Goal: Information Seeking & Learning: Find specific fact

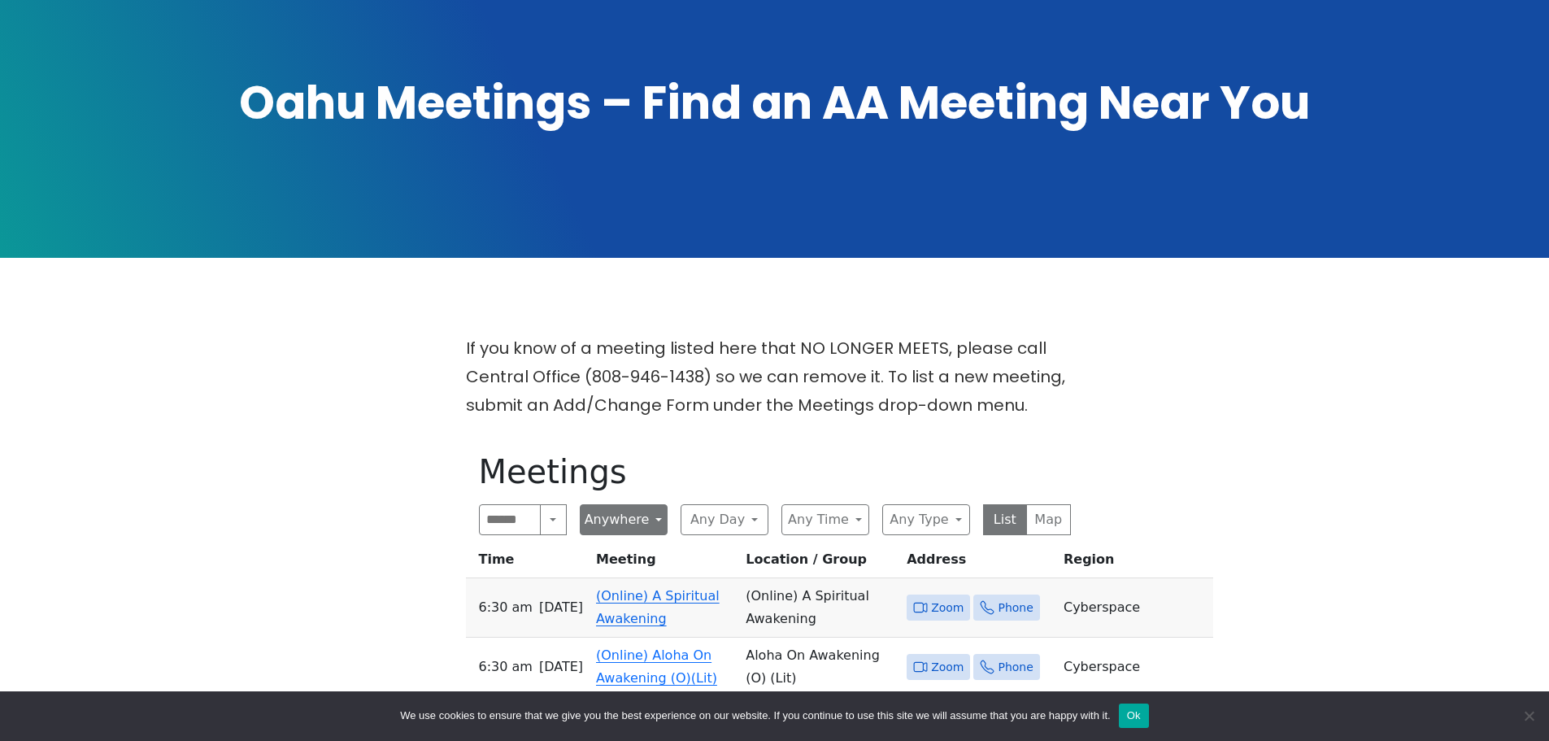
scroll to position [488, 0]
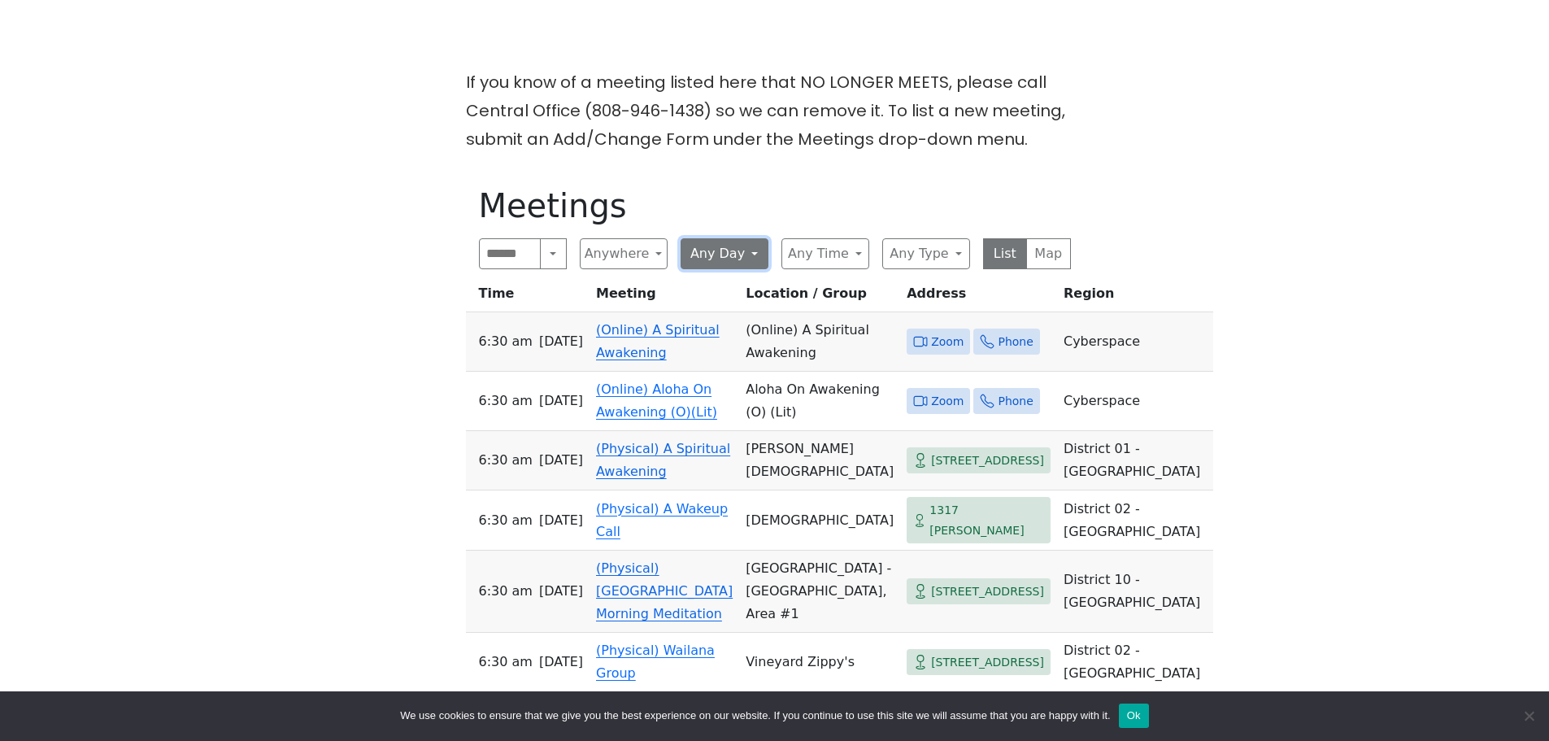
click at [702, 250] on button "Any Day" at bounding box center [725, 253] width 88 height 31
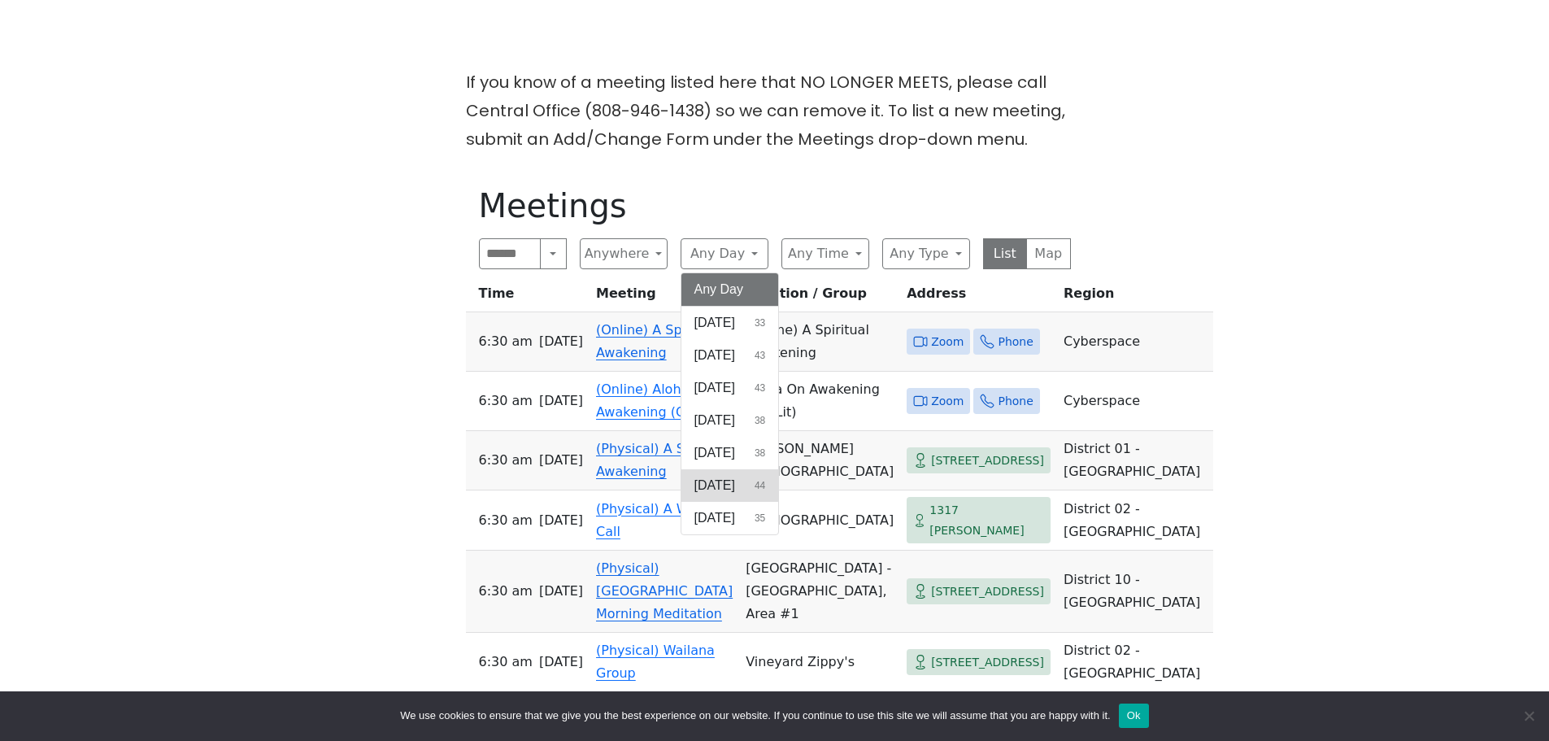
click at [715, 485] on span "[DATE]" at bounding box center [714, 486] width 41 height 20
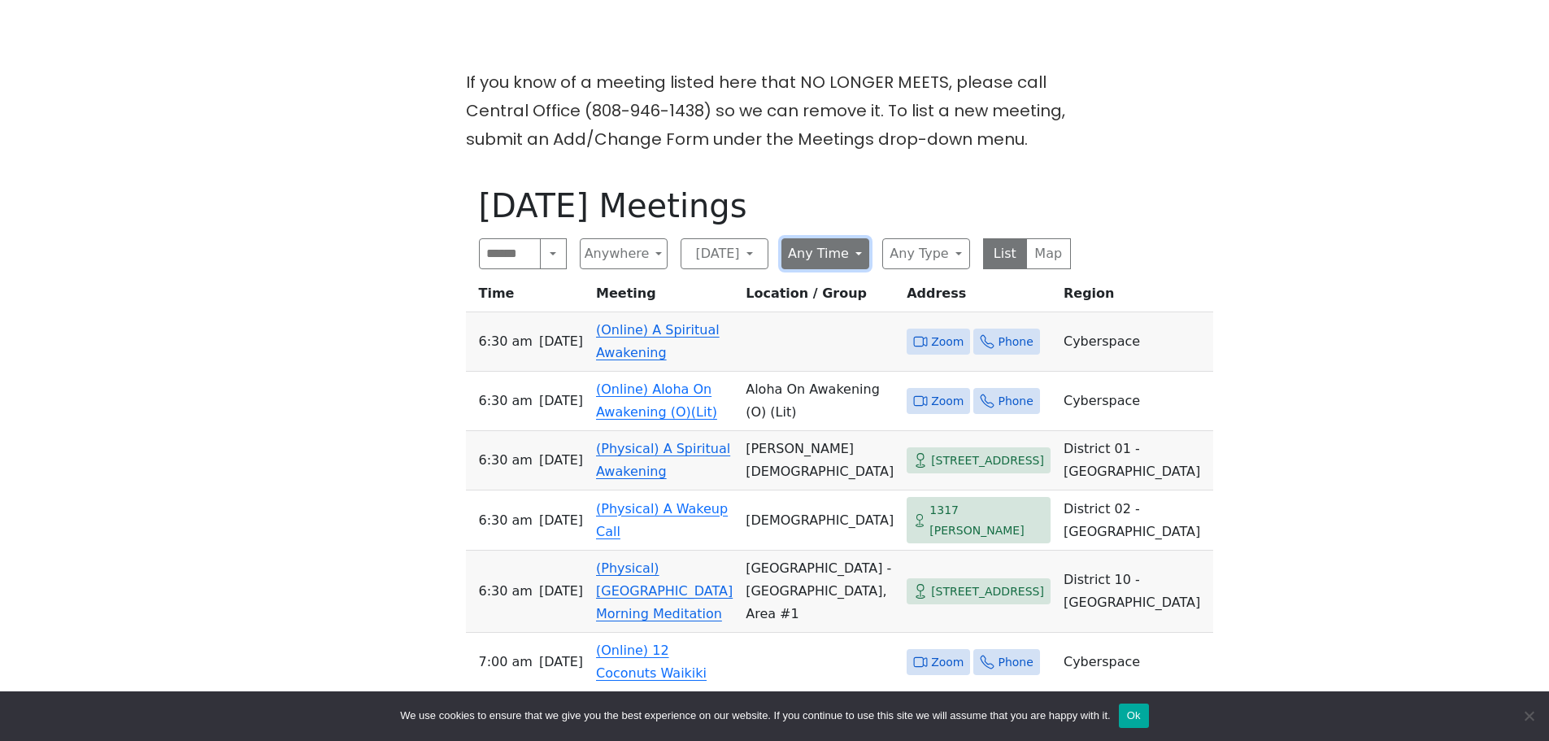
click at [838, 261] on button "Any Time" at bounding box center [825, 253] width 88 height 31
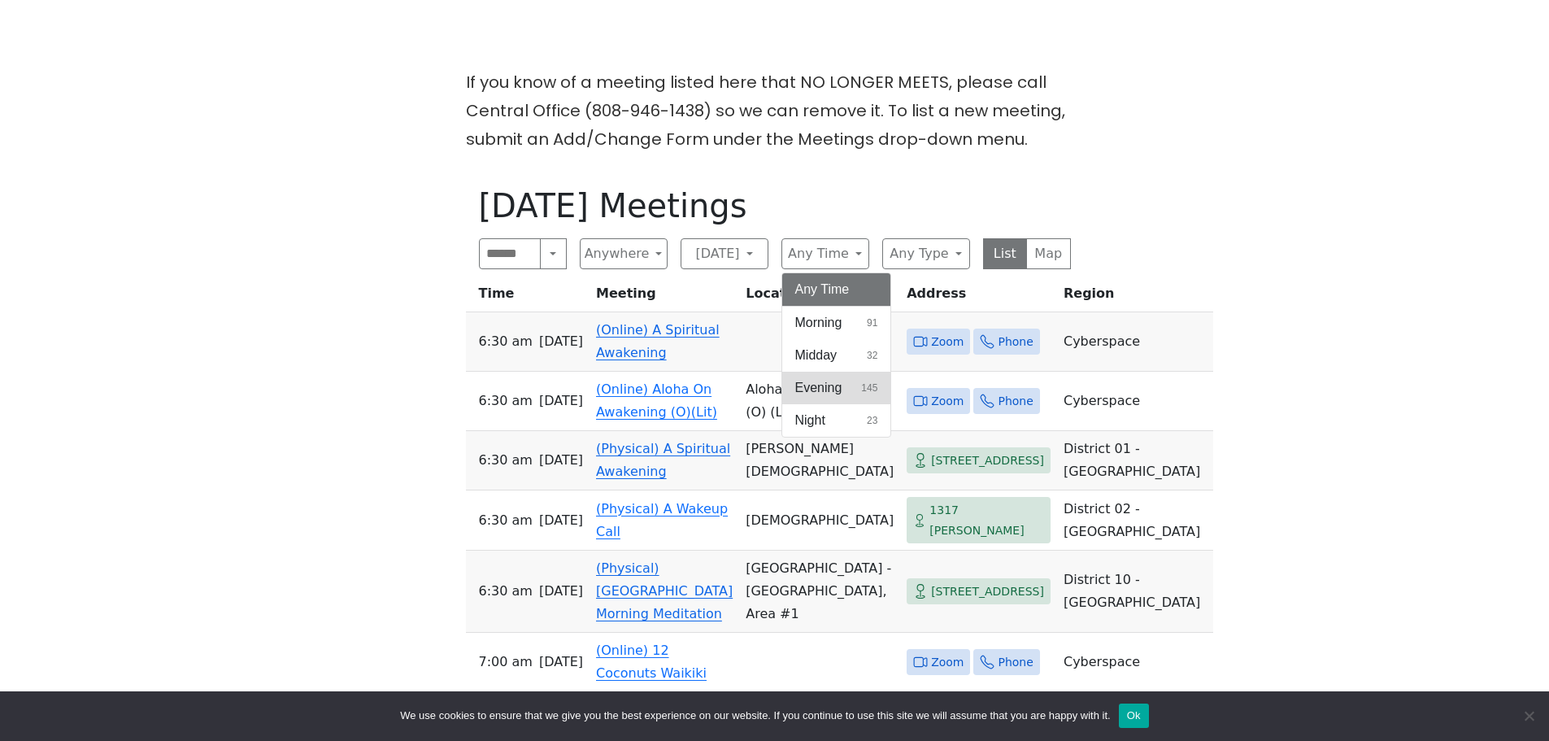
click at [825, 394] on span "Evening" at bounding box center [818, 388] width 47 height 20
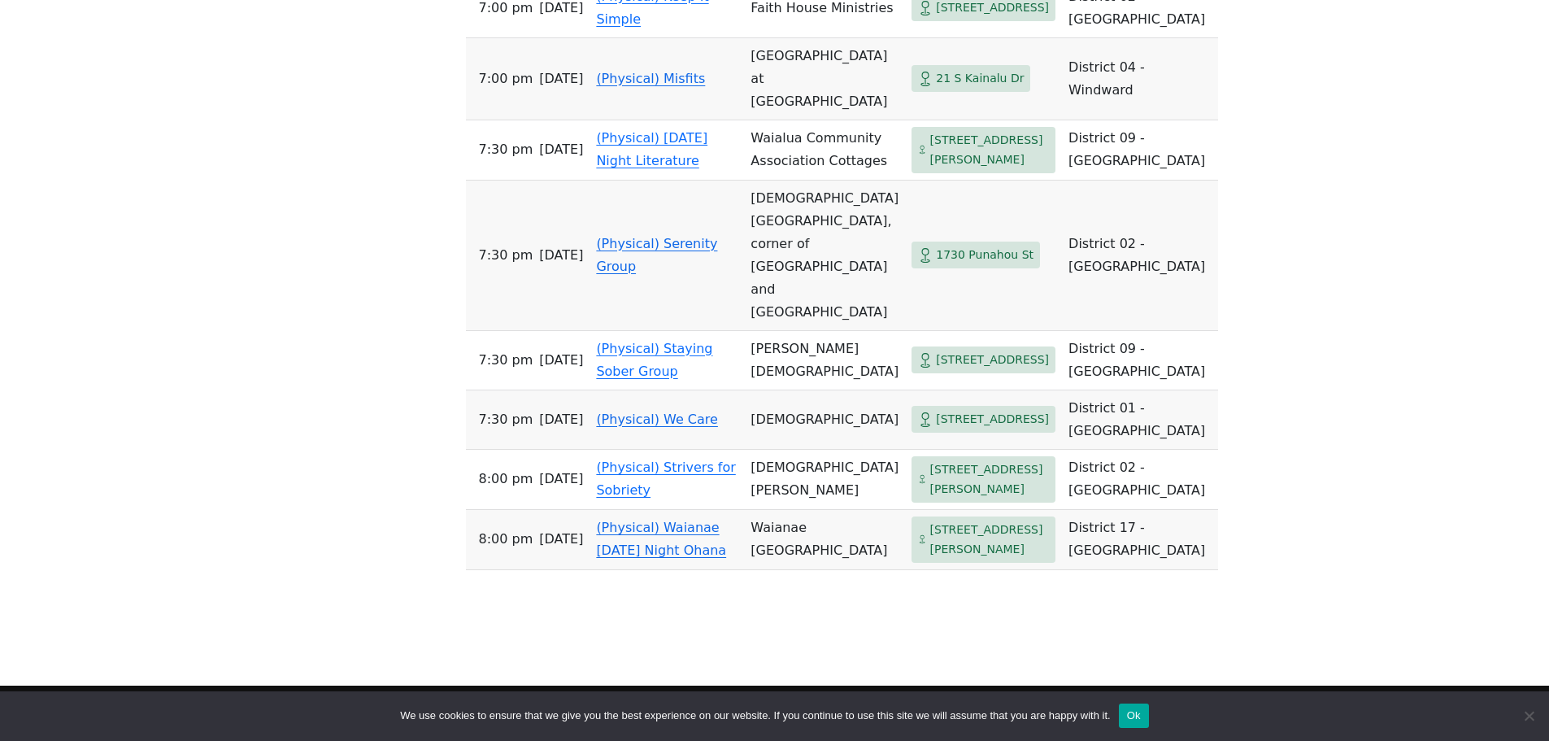
scroll to position [1952, 0]
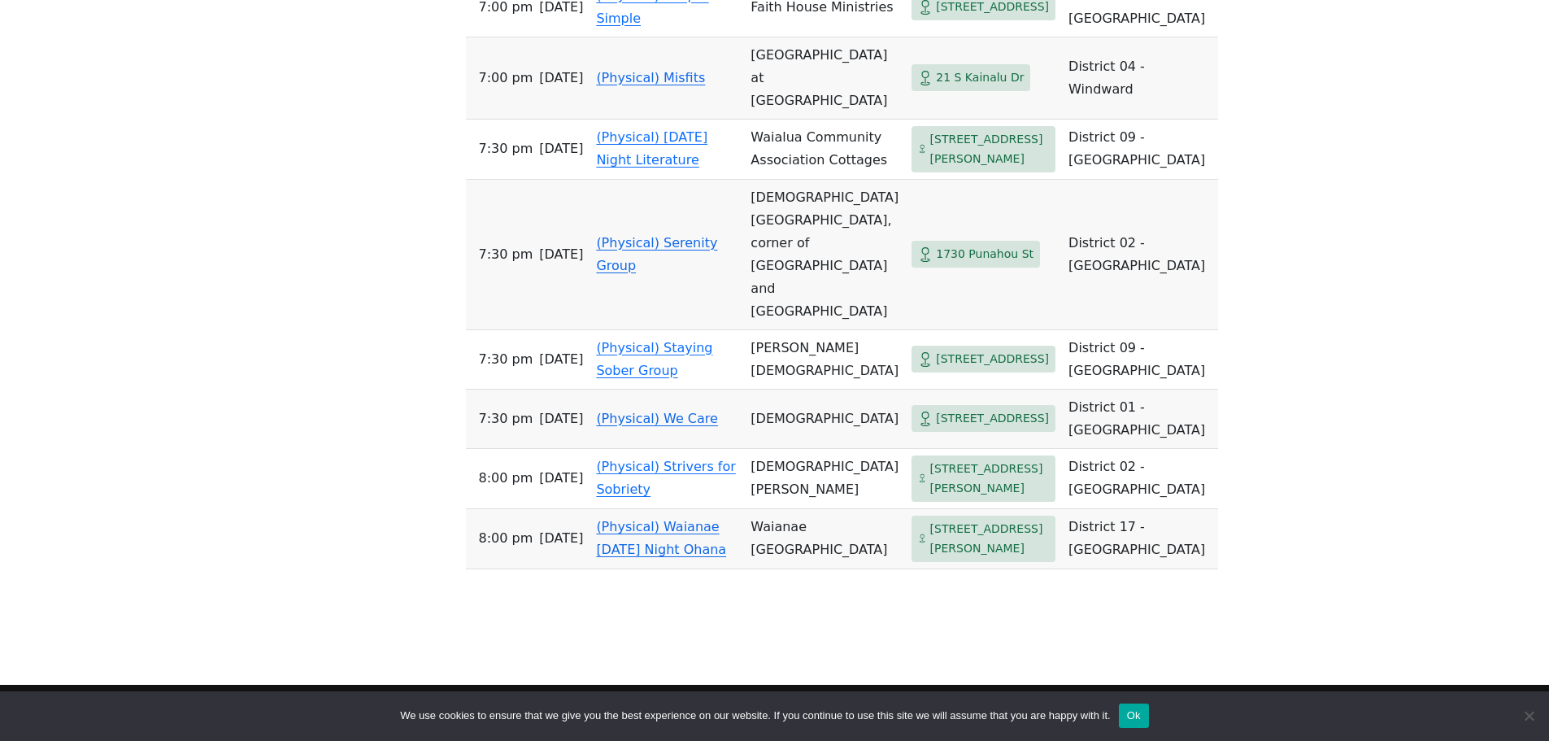
click at [641, 426] on link "(Physical) We Care" at bounding box center [657, 418] width 122 height 15
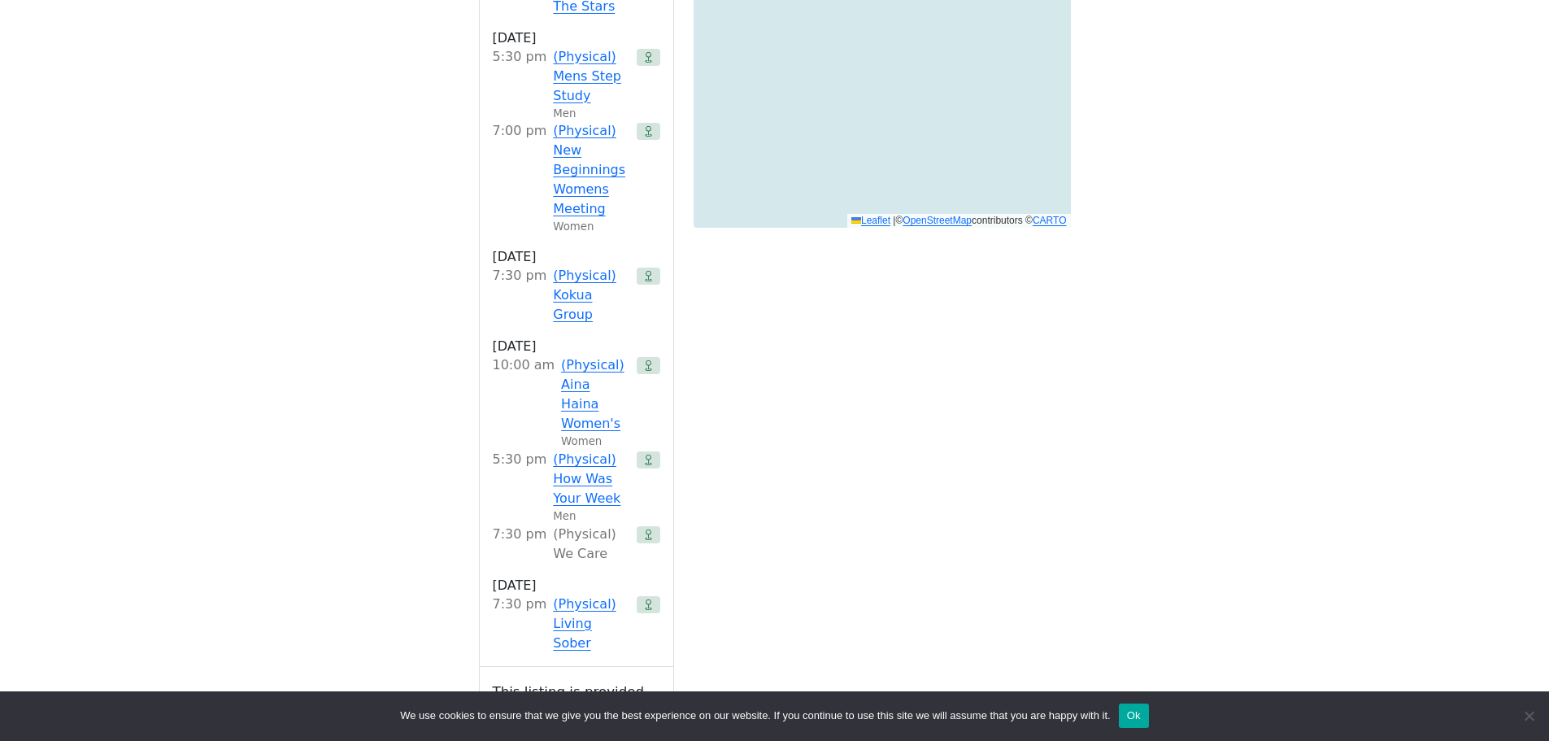
scroll to position [1312, 0]
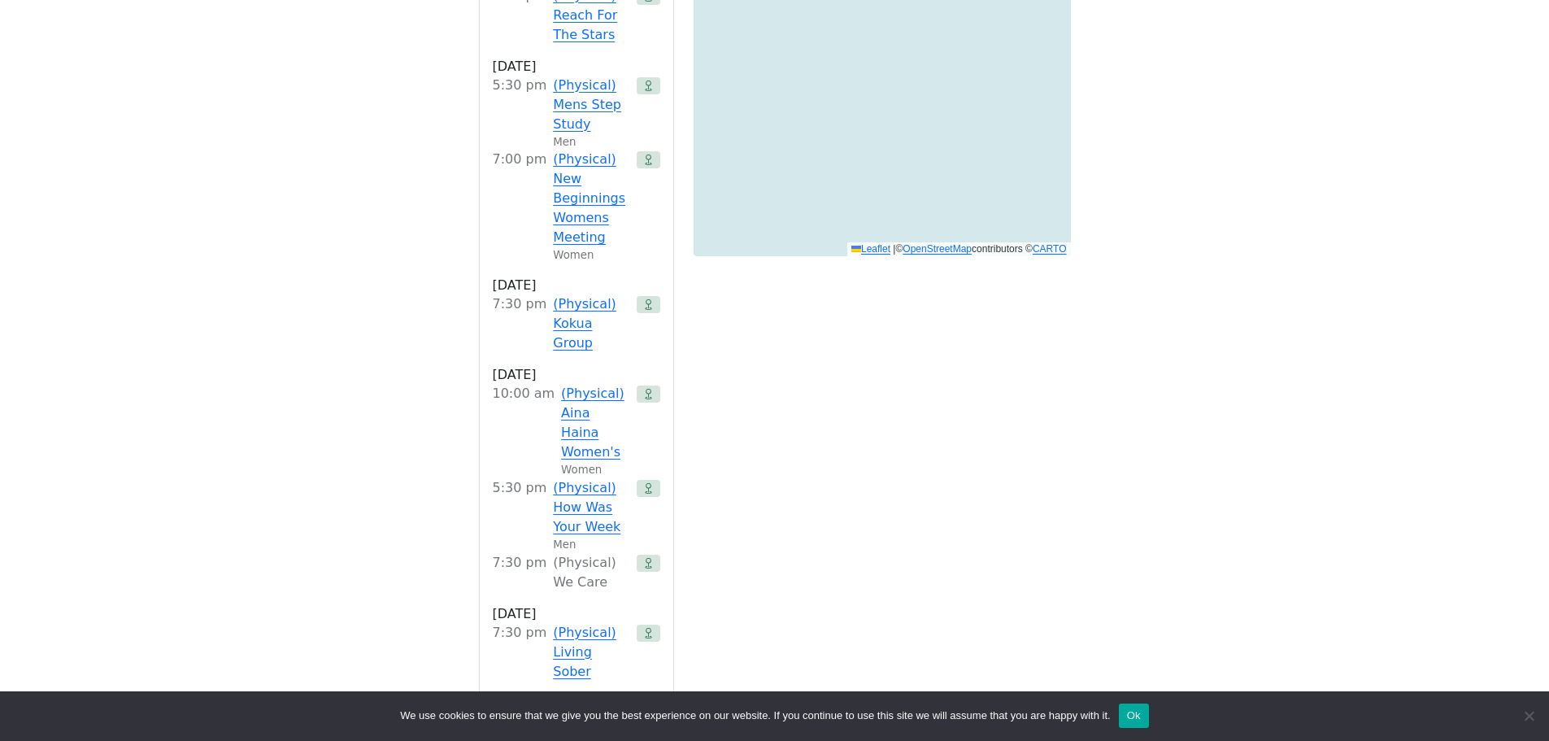
click at [647, 558] on icon at bounding box center [648, 563] width 11 height 11
click at [543, 553] on div "7:30 PM" at bounding box center [520, 572] width 54 height 39
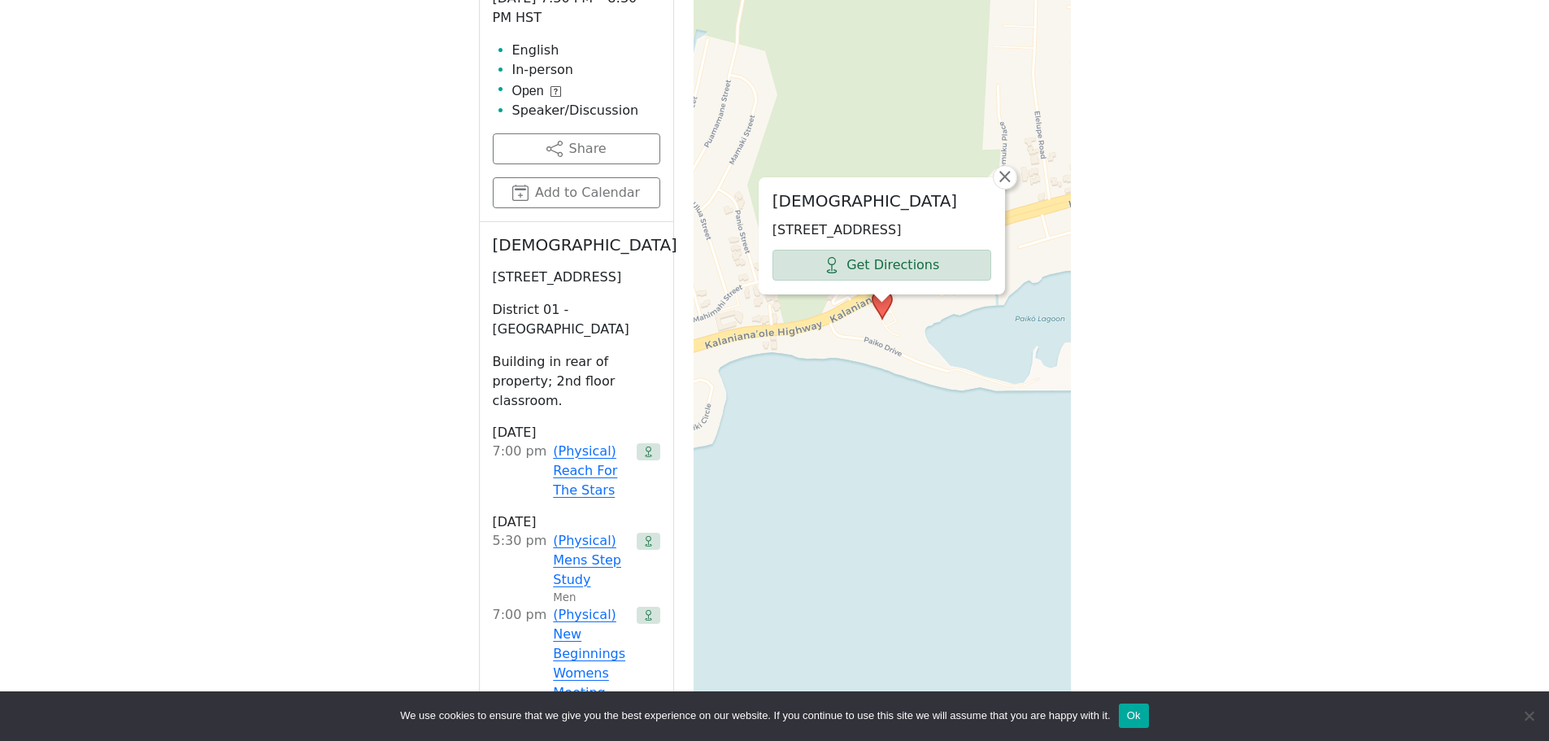
scroll to position [661, 0]
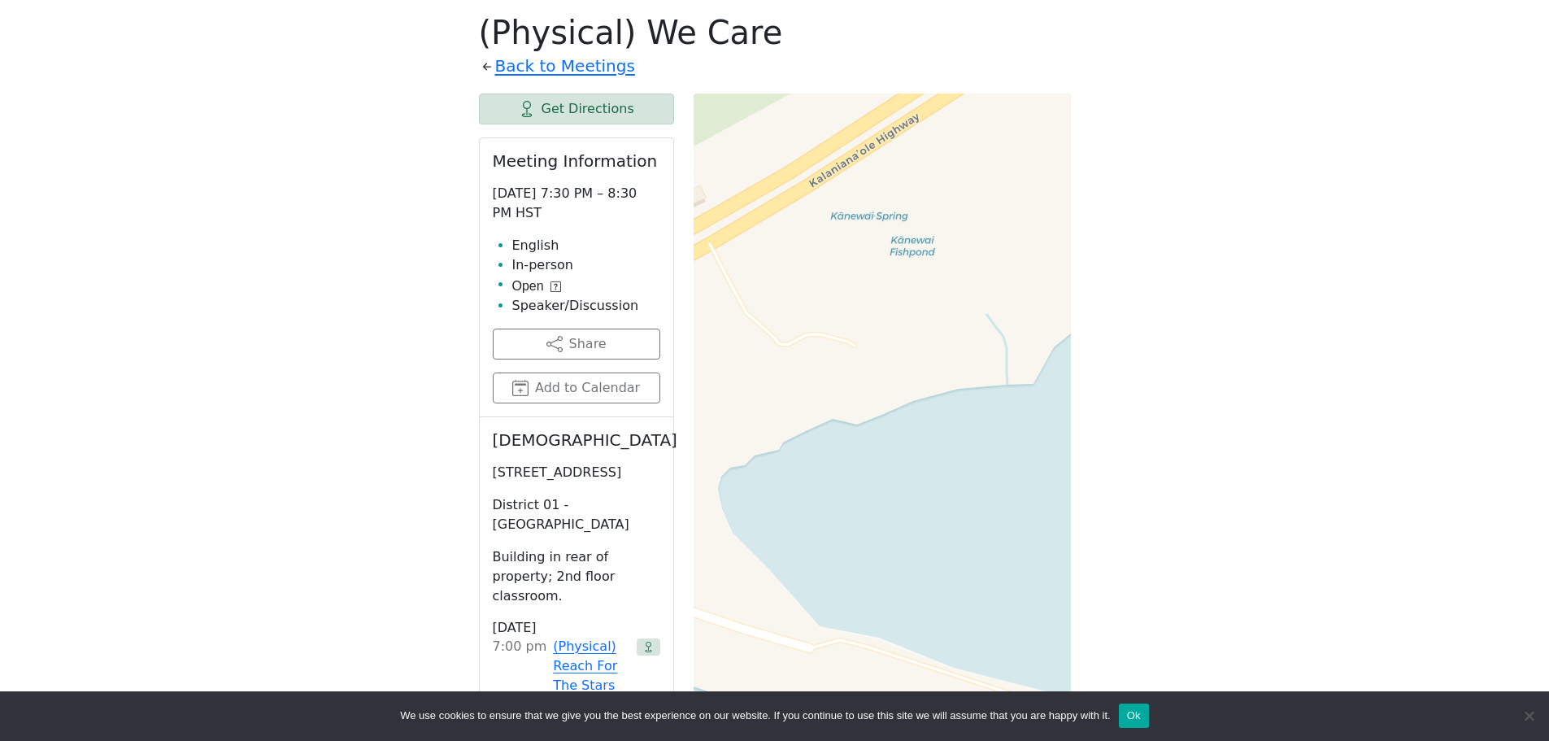
click at [555, 285] on icon at bounding box center [555, 286] width 3 height 6
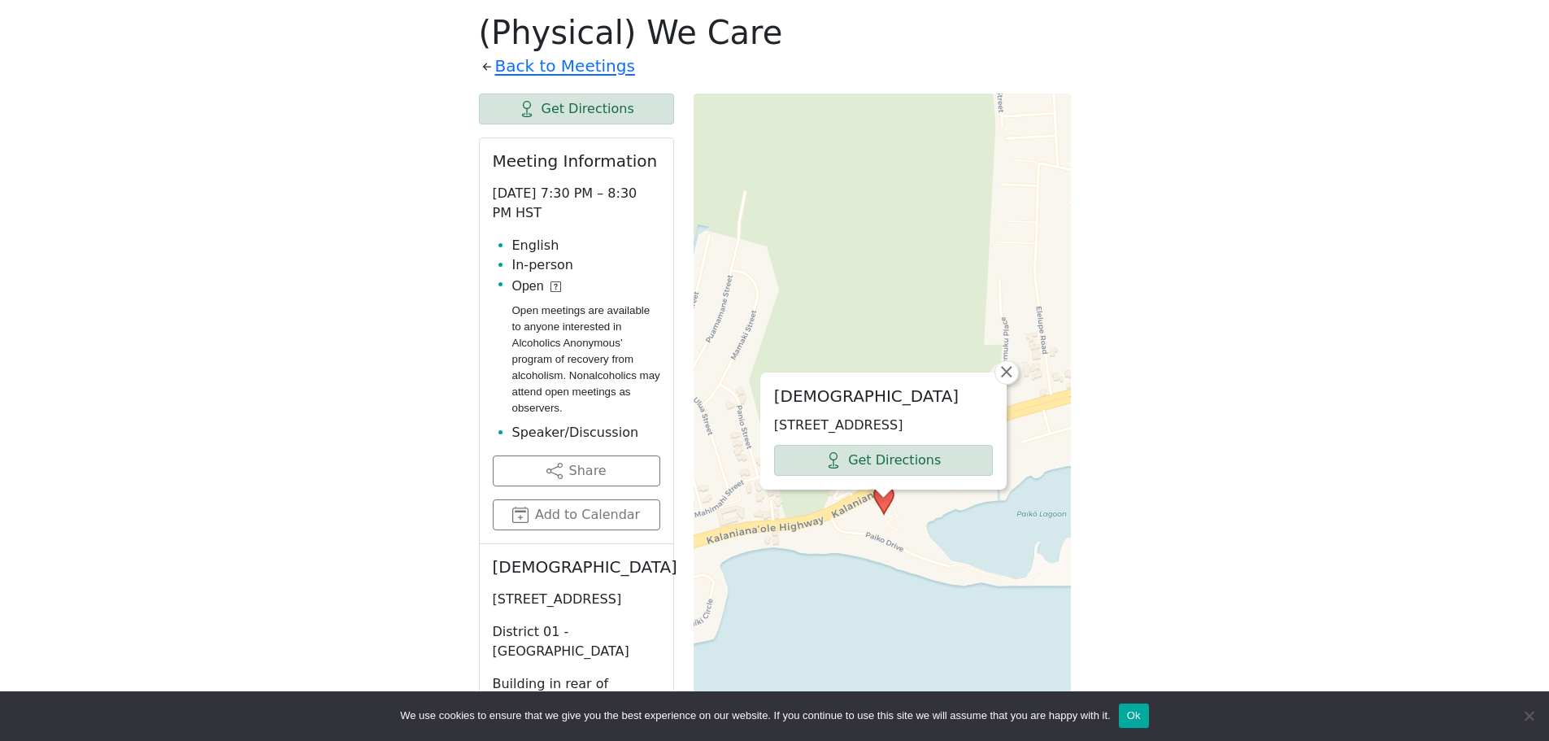
drag, startPoint x: 493, startPoint y: 568, endPoint x: 594, endPoint y: 593, distance: 103.9
click at [594, 577] on h2 "[DEMOGRAPHIC_DATA]" at bounding box center [577, 567] width 168 height 20
click at [543, 577] on h2 "[DEMOGRAPHIC_DATA]" at bounding box center [577, 567] width 168 height 20
drag, startPoint x: 543, startPoint y: 589, endPoint x: 491, endPoint y: 574, distance: 54.1
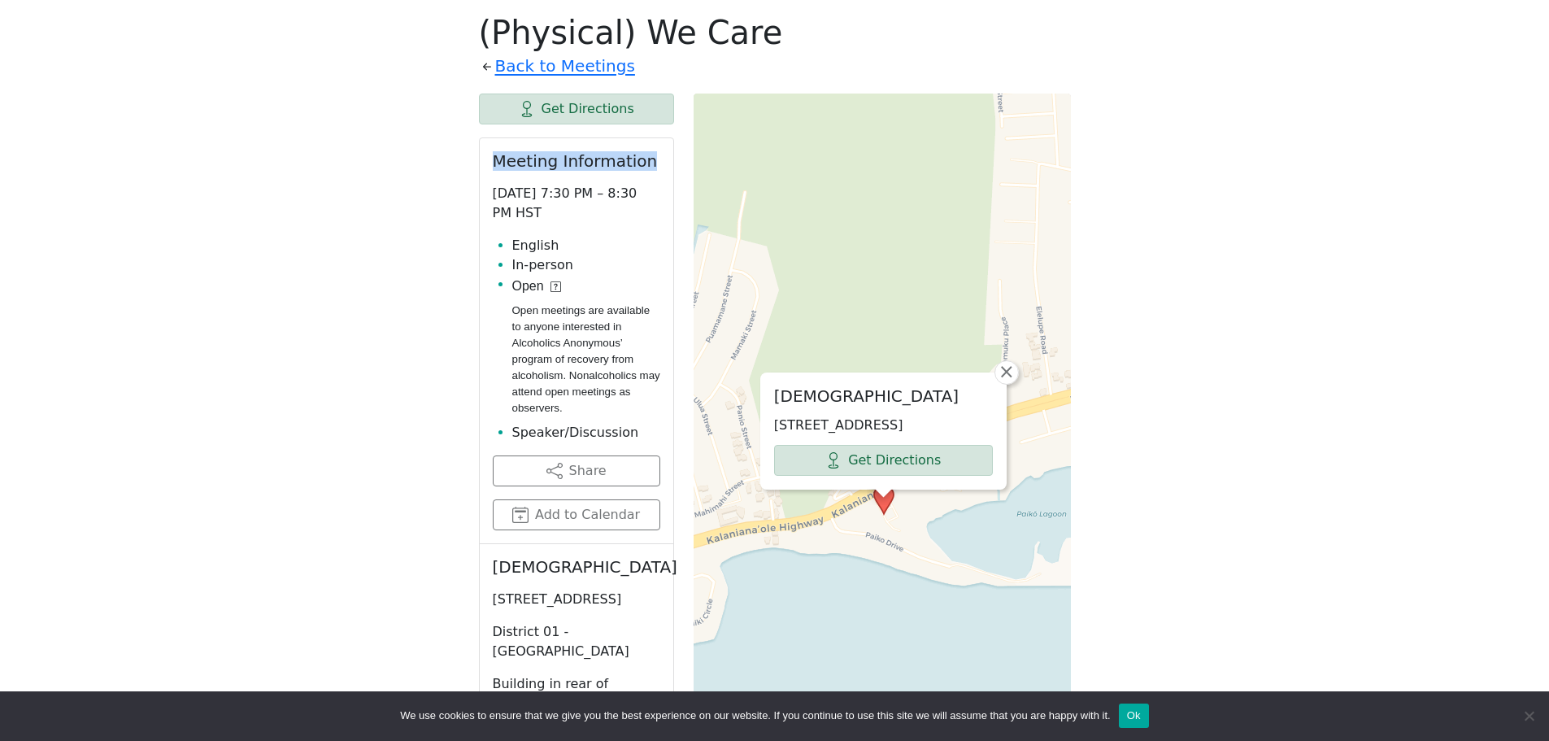
drag, startPoint x: 496, startPoint y: 159, endPoint x: 646, endPoint y: 169, distance: 150.0
click at [646, 169] on h2 "Meeting Information" at bounding box center [577, 161] width 168 height 20
drag, startPoint x: 494, startPoint y: 569, endPoint x: 548, endPoint y: 591, distance: 58.0
click at [548, 577] on h2 "[DEMOGRAPHIC_DATA]" at bounding box center [577, 567] width 168 height 20
drag, startPoint x: 494, startPoint y: 616, endPoint x: 634, endPoint y: 643, distance: 142.6
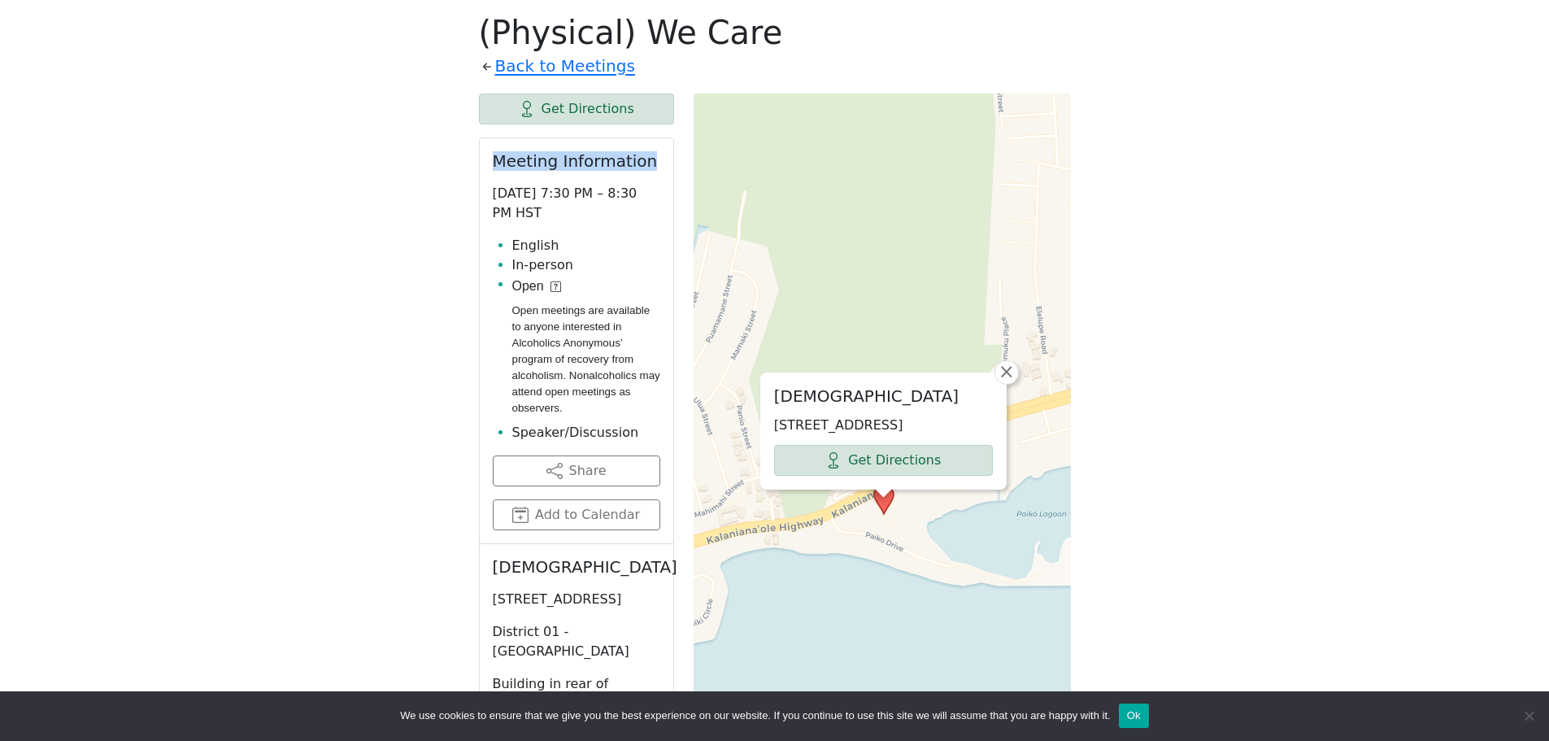
click at [634, 609] on p "[STREET_ADDRESS]" at bounding box center [577, 600] width 168 height 20
